Goal: Find specific page/section: Find specific page/section

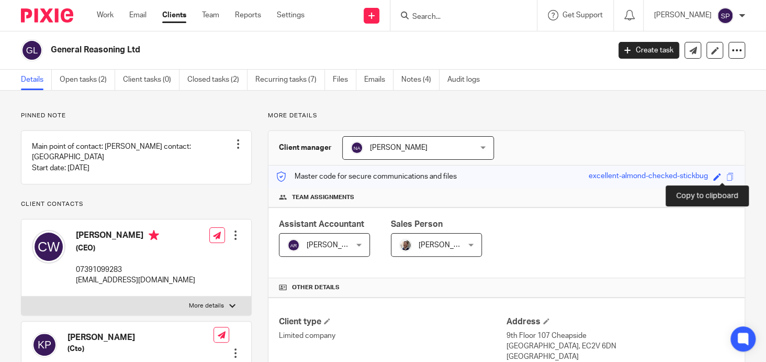
click at [727, 177] on span at bounding box center [731, 177] width 8 height 8
click at [417, 15] on input "Search" at bounding box center [458, 17] width 94 height 9
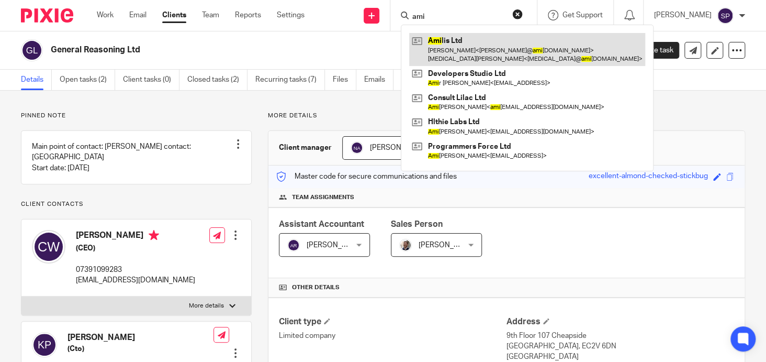
type input "ami"
click at [444, 39] on link at bounding box center [527, 49] width 236 height 32
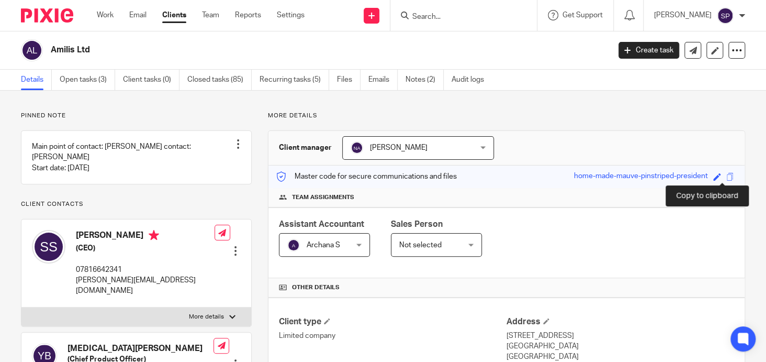
click at [727, 176] on span at bounding box center [731, 177] width 8 height 8
click at [426, 17] on input "Search" at bounding box center [458, 17] width 94 height 9
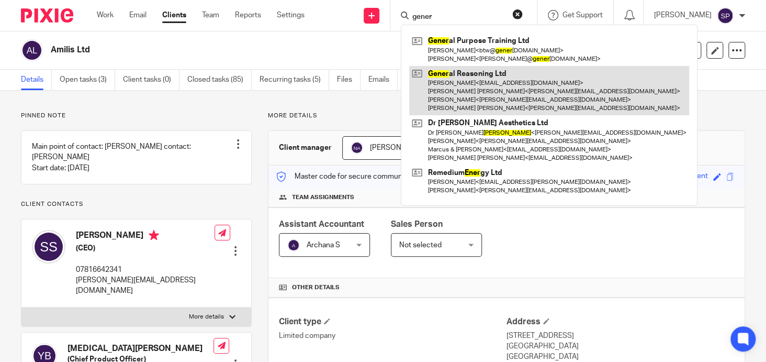
type input "gener"
click at [474, 74] on link at bounding box center [549, 91] width 280 height 50
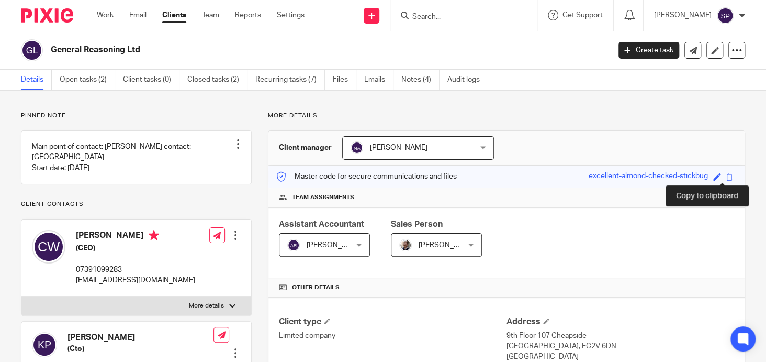
click at [727, 174] on span at bounding box center [731, 177] width 8 height 8
click at [420, 19] on input "Search" at bounding box center [458, 17] width 94 height 9
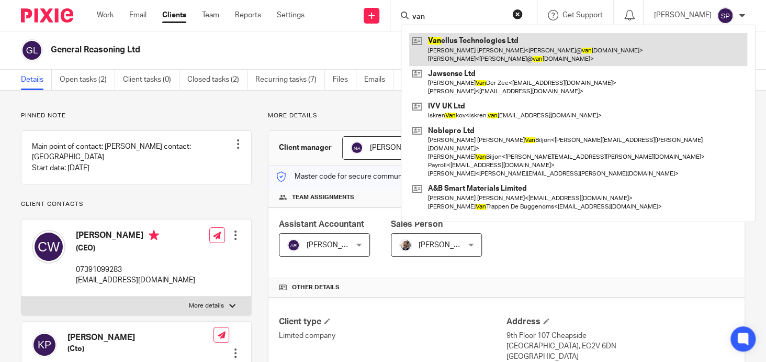
type input "van"
click at [455, 39] on link at bounding box center [578, 49] width 338 height 32
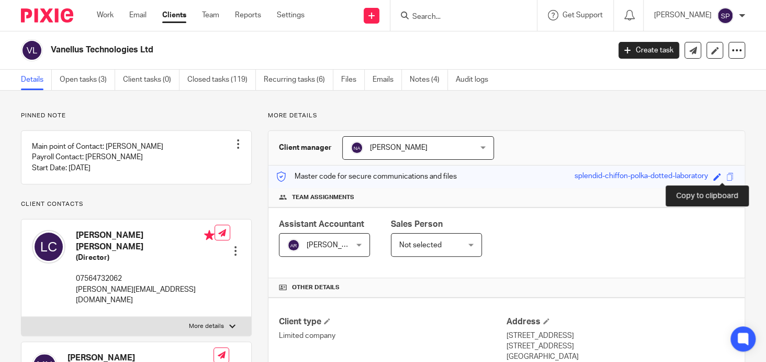
click at [727, 174] on span at bounding box center [731, 177] width 8 height 8
click at [727, 176] on span at bounding box center [731, 177] width 8 height 8
click at [431, 16] on input "Search" at bounding box center [458, 17] width 94 height 9
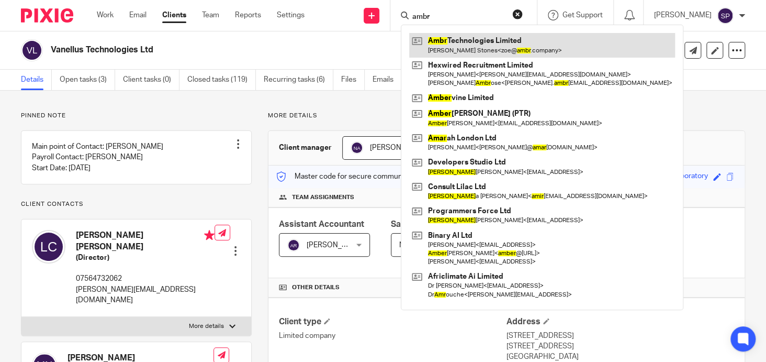
type input "ambr"
click at [480, 39] on link at bounding box center [542, 45] width 266 height 24
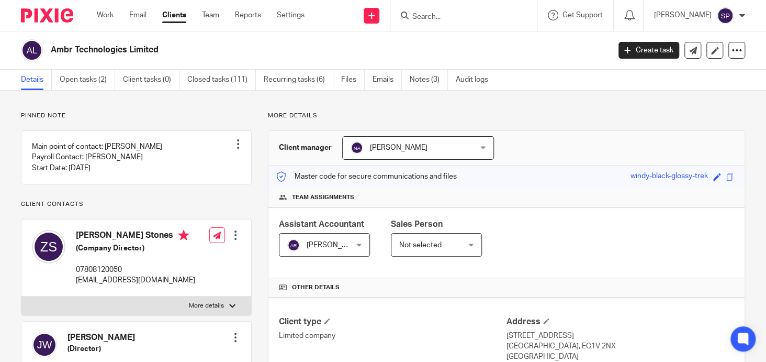
click at [717, 177] on div "Save windy-black-glossy-trek" at bounding box center [684, 177] width 106 height 12
click at [727, 175] on span at bounding box center [731, 177] width 8 height 8
click at [433, 19] on input "Search" at bounding box center [458, 17] width 94 height 9
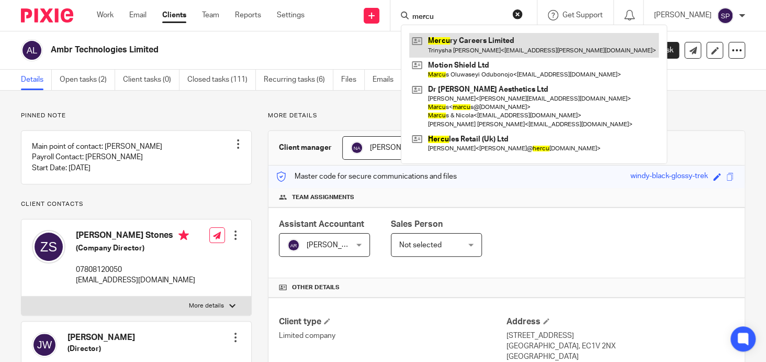
type input "mercu"
click at [473, 39] on link at bounding box center [534, 45] width 250 height 24
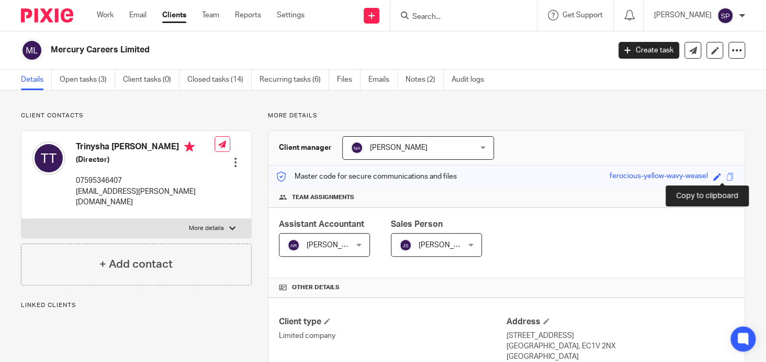
click at [727, 174] on span at bounding box center [731, 177] width 8 height 8
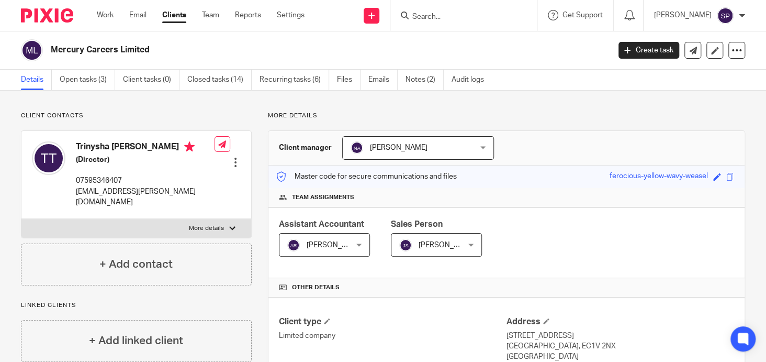
click at [439, 17] on input "Search" at bounding box center [458, 17] width 94 height 9
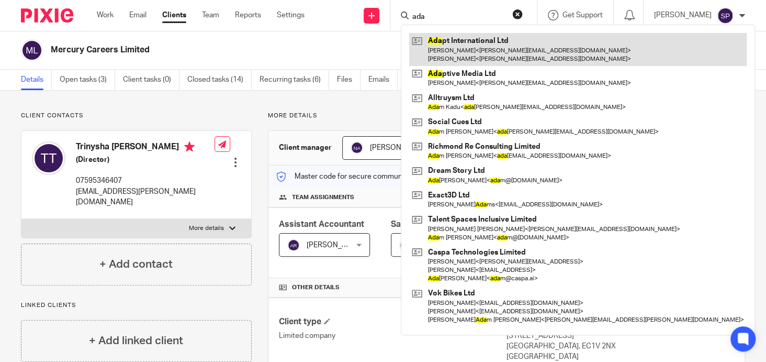
type input "ada"
click at [450, 41] on link at bounding box center [578, 49] width 338 height 32
click at [450, 40] on link at bounding box center [578, 49] width 338 height 32
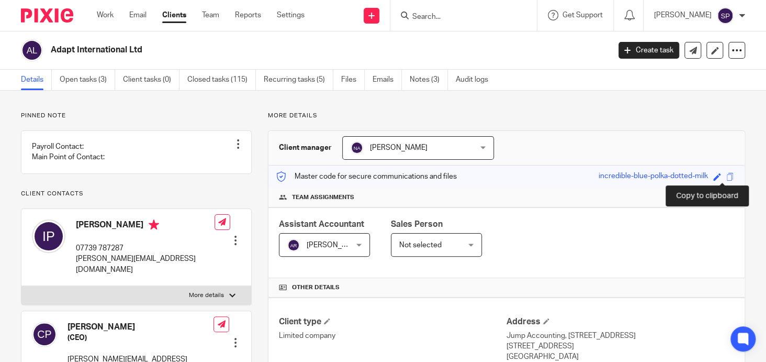
click at [727, 176] on span at bounding box center [731, 177] width 8 height 8
click at [420, 18] on input "Search" at bounding box center [458, 17] width 94 height 9
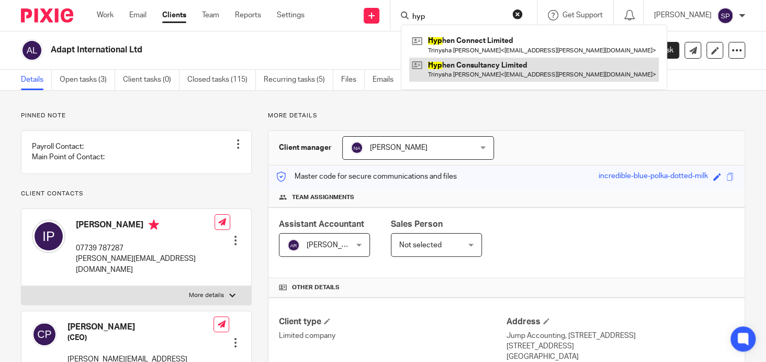
type input "hyp"
click at [479, 65] on link at bounding box center [534, 70] width 250 height 24
click at [478, 64] on link at bounding box center [534, 70] width 250 height 24
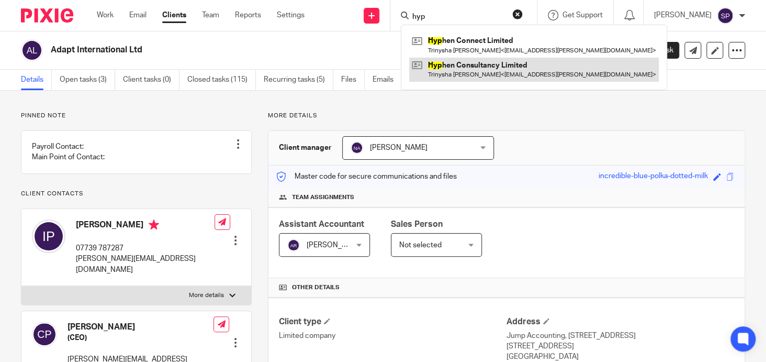
click at [479, 64] on link at bounding box center [534, 70] width 250 height 24
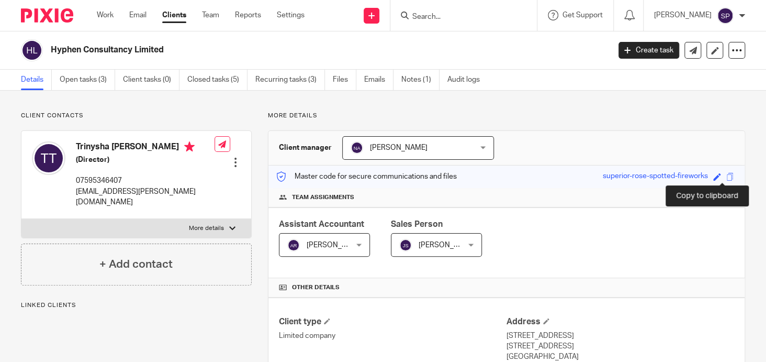
click at [727, 176] on span at bounding box center [731, 177] width 8 height 8
